Goal: Complete application form

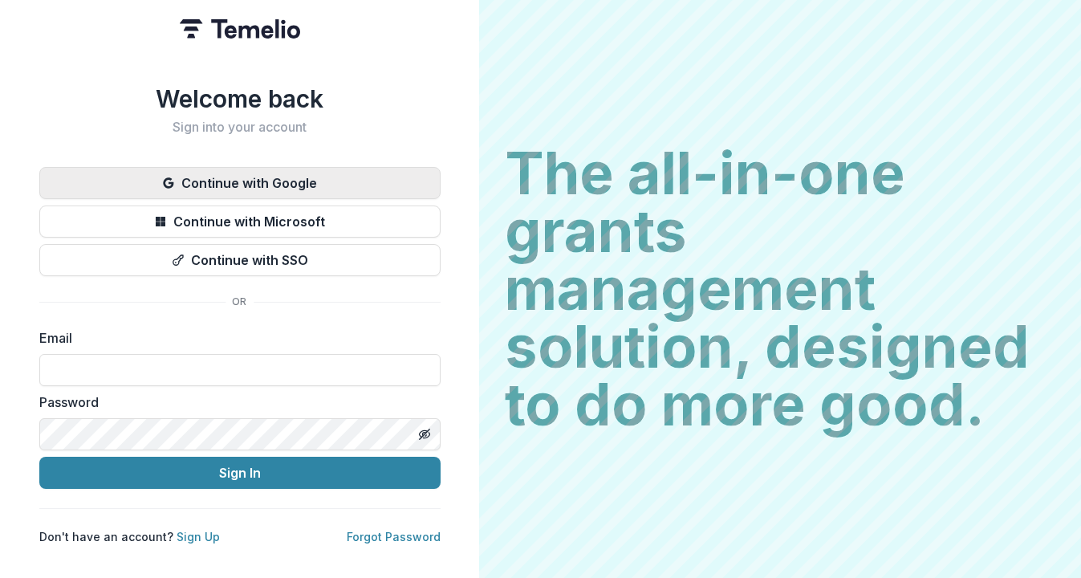
click at [273, 177] on button "Continue with Google" at bounding box center [239, 183] width 401 height 32
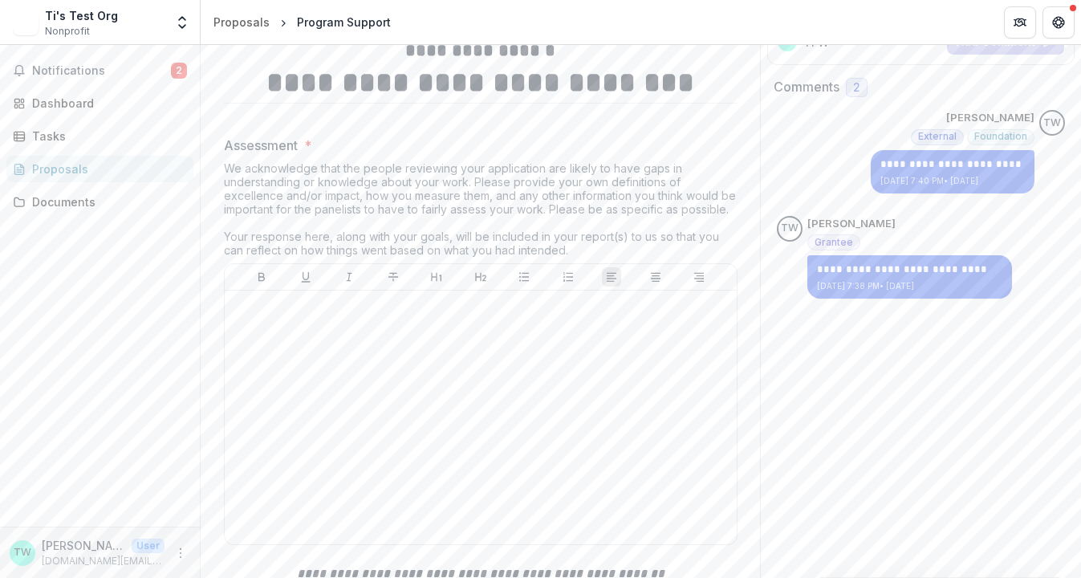
scroll to position [249, 0]
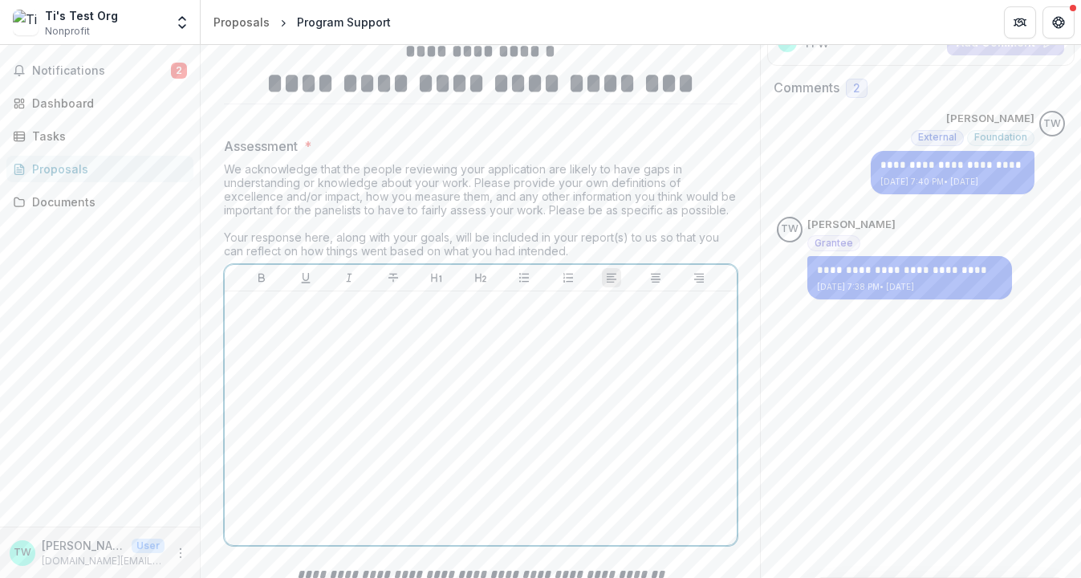
click at [429, 355] on div at bounding box center [480, 418] width 499 height 241
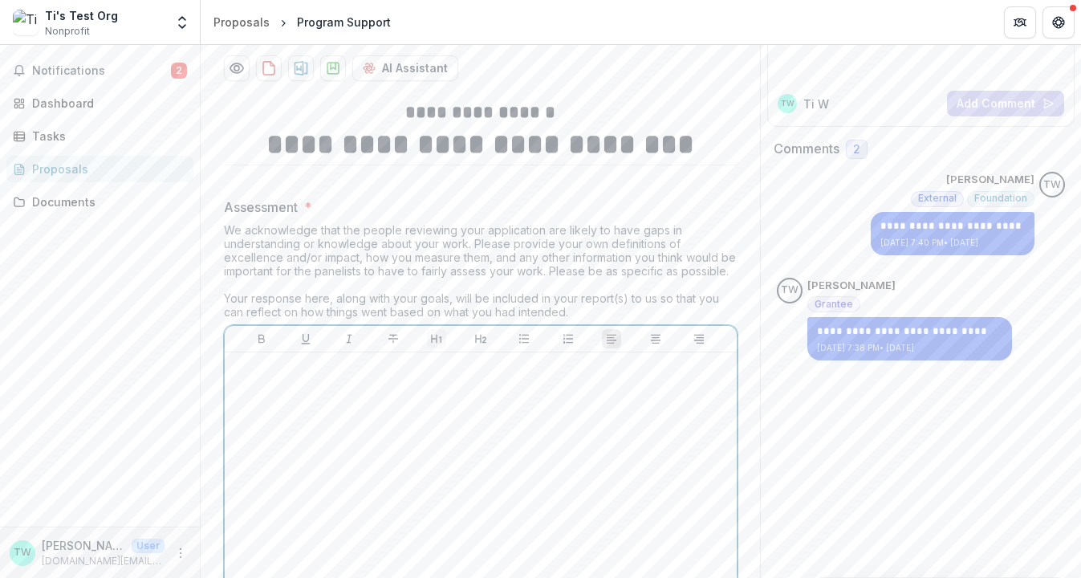
scroll to position [151, 0]
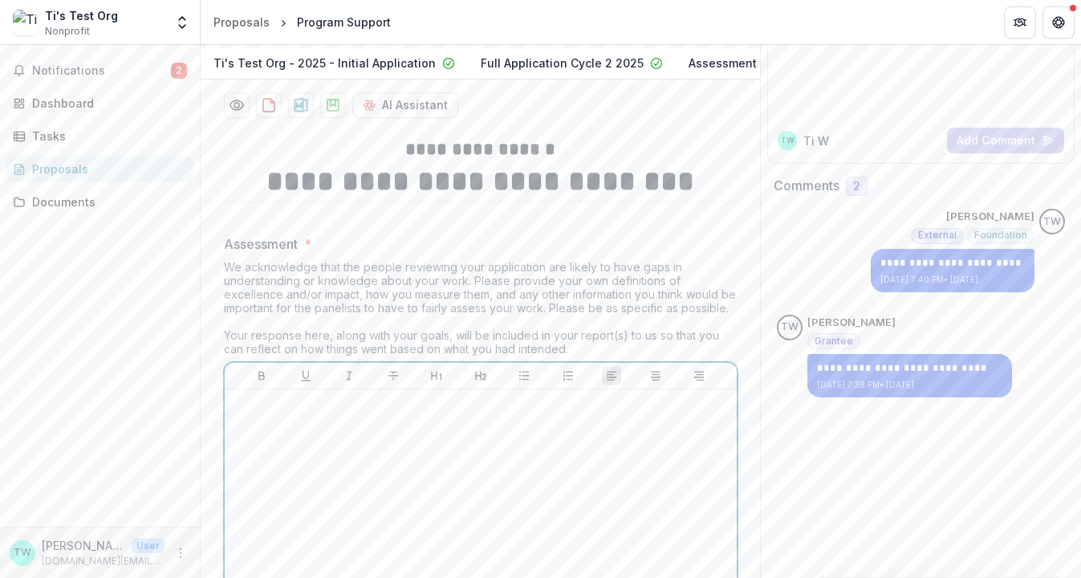
click at [395, 429] on div at bounding box center [480, 516] width 499 height 241
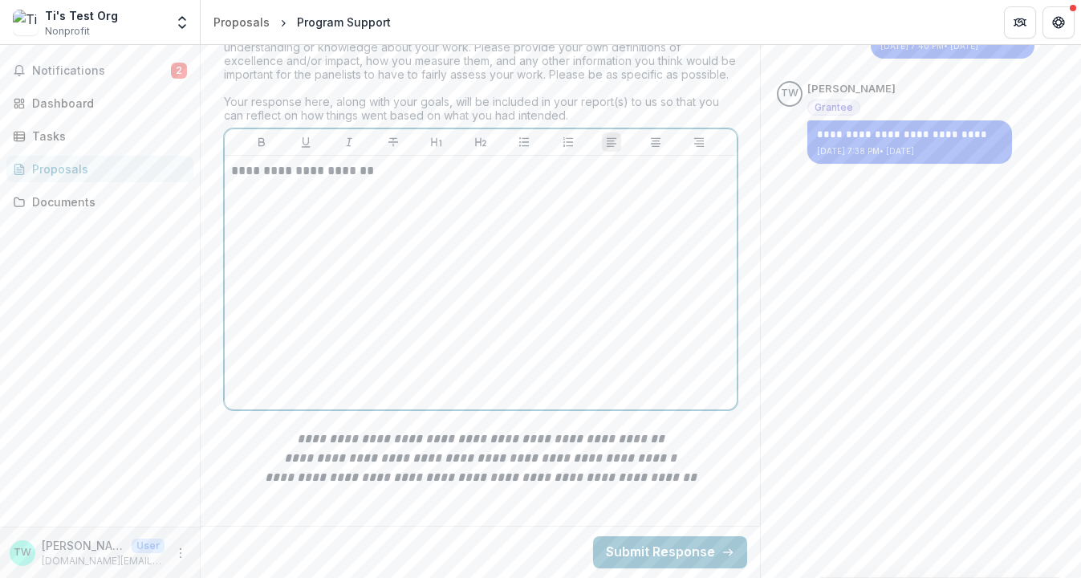
scroll to position [397, 0]
click at [656, 551] on button "Submit Response" at bounding box center [670, 552] width 154 height 32
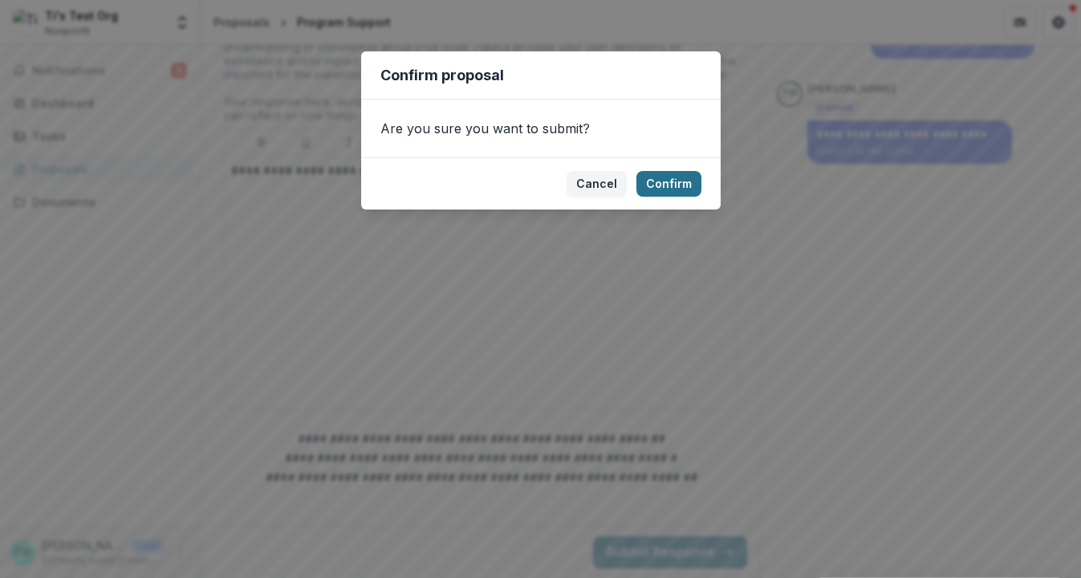
click at [676, 180] on button "Confirm" at bounding box center [668, 184] width 65 height 26
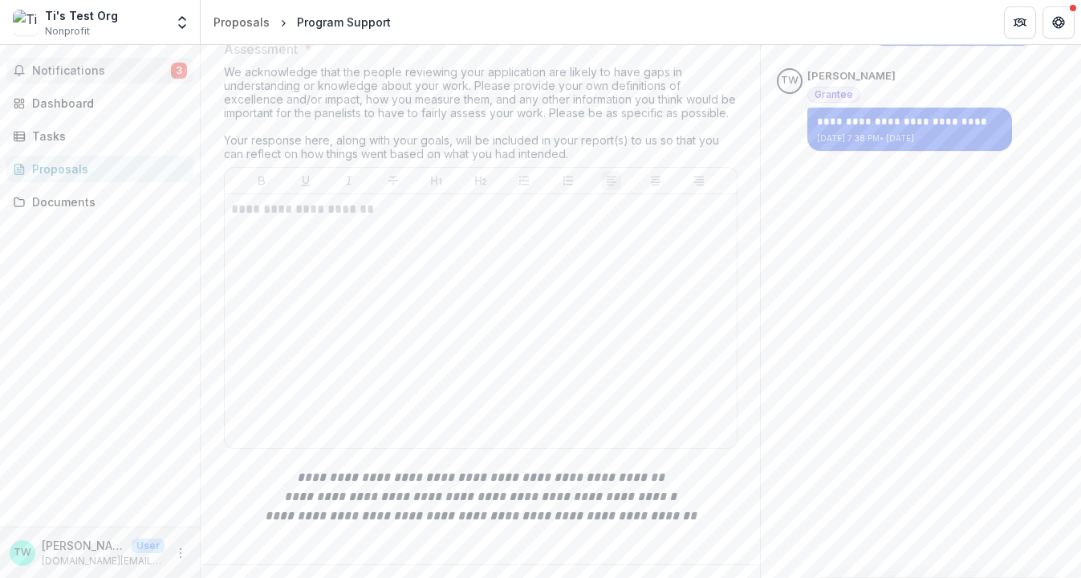
click at [89, 77] on button "Notifications 3" at bounding box center [99, 71] width 187 height 26
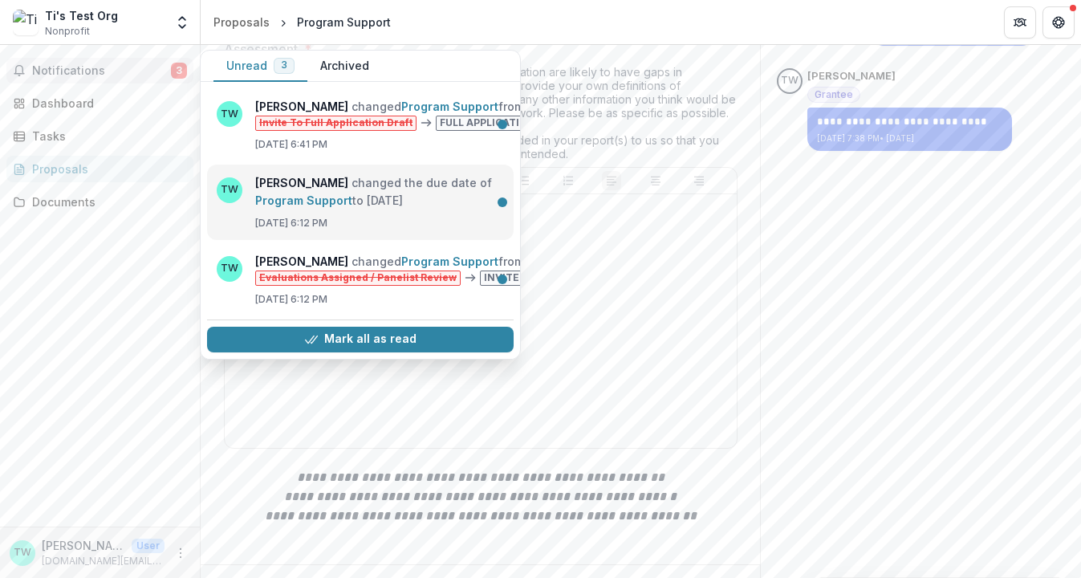
scroll to position [13, 0]
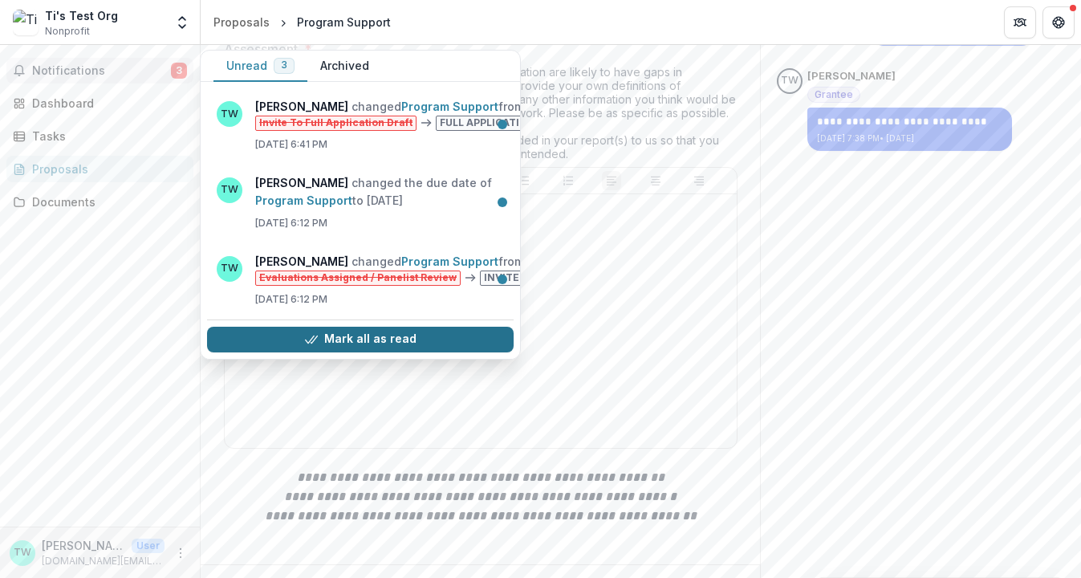
click at [390, 327] on button "Mark all as read" at bounding box center [360, 340] width 307 height 26
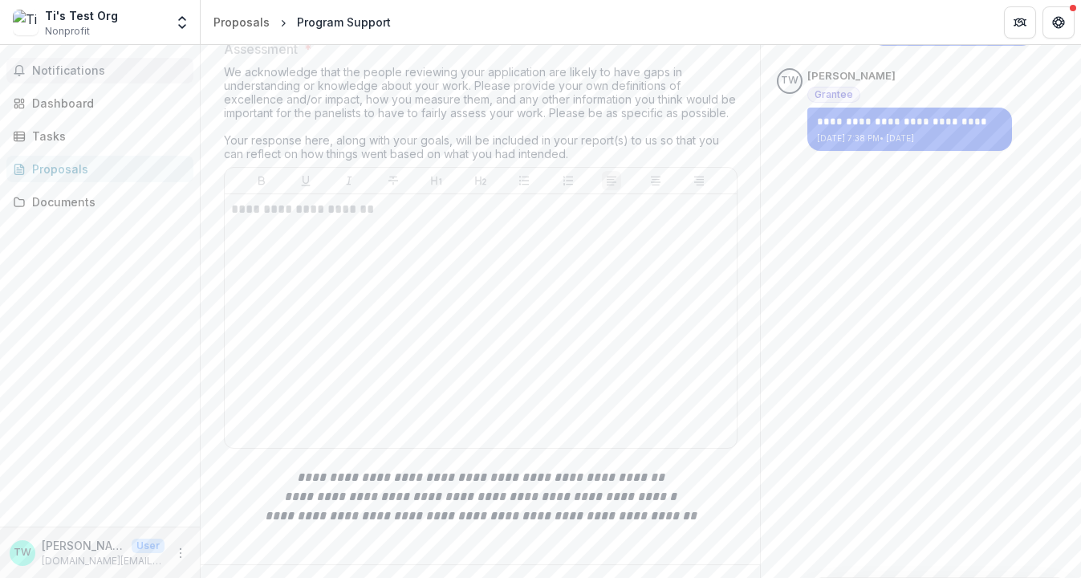
click at [148, 344] on div "Notifications Unread 0 Archived You don't have any unread notifications We'll n…" at bounding box center [100, 285] width 200 height 481
click at [70, 176] on div "Proposals" at bounding box center [106, 168] width 148 height 17
